Goal: Information Seeking & Learning: Learn about a topic

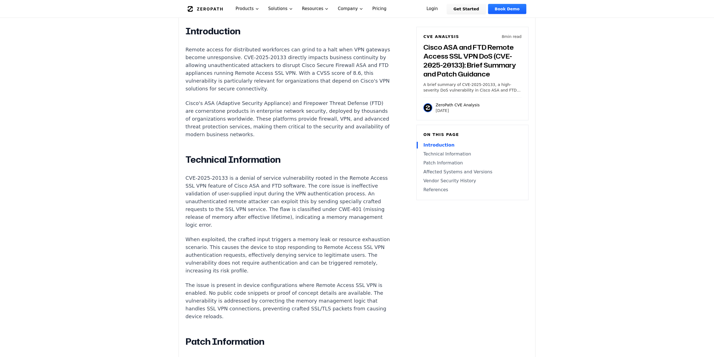
scroll to position [370, 0]
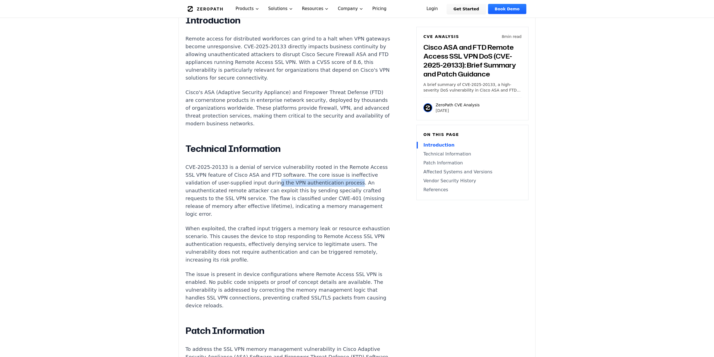
drag, startPoint x: 294, startPoint y: 169, endPoint x: 202, endPoint y: 177, distance: 92.8
click at [202, 177] on p "CVE-2025-20133 is a denial of service vulnerability rooted in the Remote Access…" at bounding box center [290, 190] width 208 height 55
drag, startPoint x: 270, startPoint y: 238, endPoint x: 327, endPoint y: 234, distance: 57.1
click at [327, 234] on p "When exploited, the crafted input triggers a memory leak or resource exhaustion…" at bounding box center [290, 244] width 208 height 39
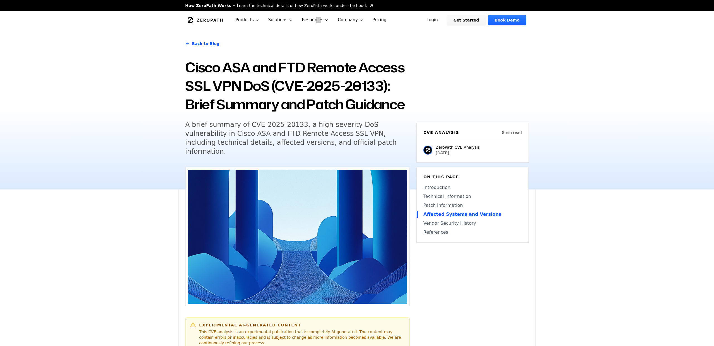
scroll to position [696, 0]
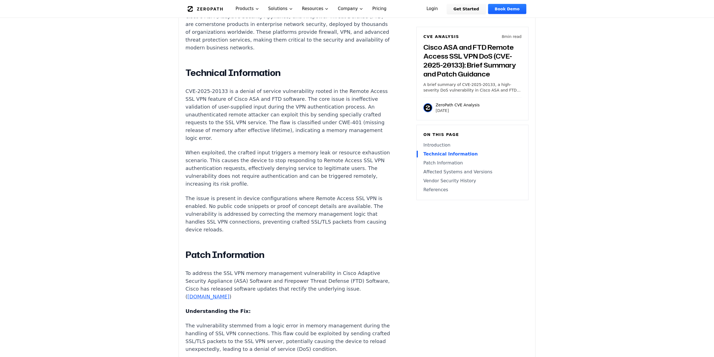
scroll to position [455, 0]
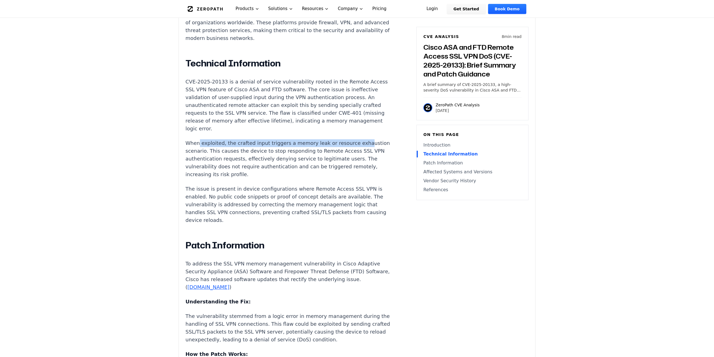
drag, startPoint x: 198, startPoint y: 126, endPoint x: 197, endPoint y: 135, distance: 8.2
click at [197, 139] on p "When exploited, the crafted input triggers a memory leak or resource exhaustion…" at bounding box center [290, 158] width 208 height 39
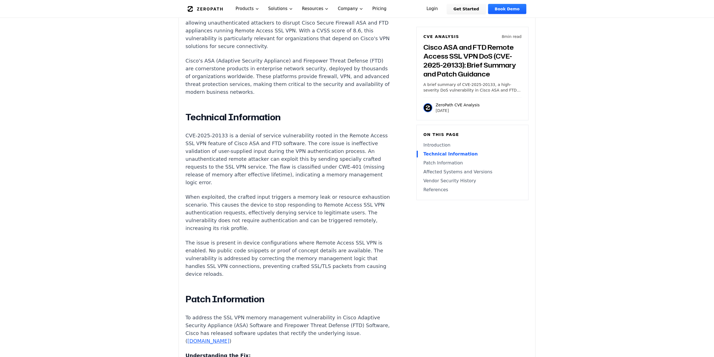
scroll to position [399, 0]
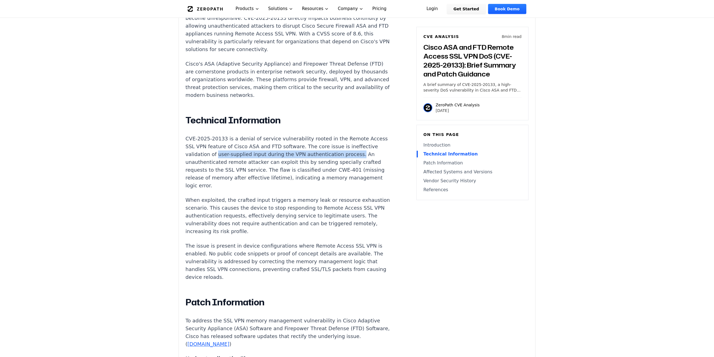
drag, startPoint x: 239, startPoint y: 139, endPoint x: 204, endPoint y: 148, distance: 36.5
click at [204, 148] on p "CVE-2025-20133 is a denial of service vulnerability rooted in the Remote Access…" at bounding box center [290, 162] width 208 height 55
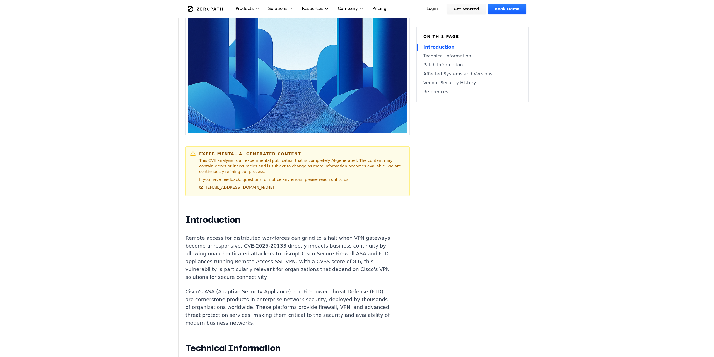
scroll to position [370, 0]
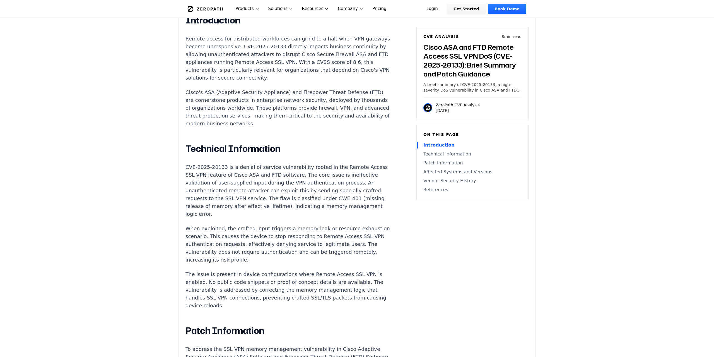
click at [280, 192] on p "CVE-2025-20133 is a denial of service vulnerability rooted in the Remote Access…" at bounding box center [290, 190] width 208 height 55
drag, startPoint x: 318, startPoint y: 191, endPoint x: 209, endPoint y: 190, distance: 108.8
click at [209, 190] on p "CVE-2025-20133 is a denial of service vulnerability rooted in the Remote Access…" at bounding box center [290, 190] width 208 height 55
copy p "missing release of memory after effective lifetime"
drag, startPoint x: 186, startPoint y: 200, endPoint x: 258, endPoint y: 200, distance: 72.8
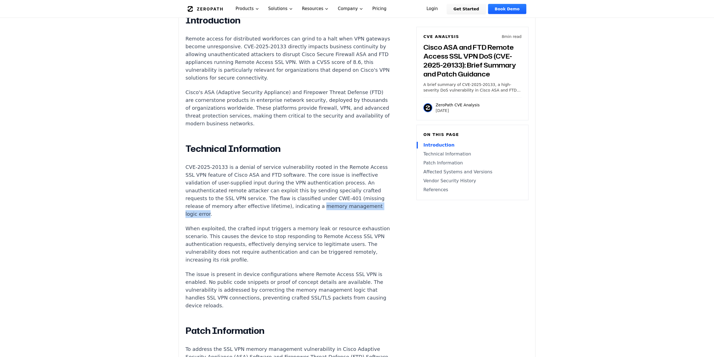
click at [258, 200] on p "CVE-2025-20133 is a denial of service vulnerability rooted in the Remote Access…" at bounding box center [290, 190] width 208 height 55
copy p "memory management logic error"
